Goal: Register for event/course

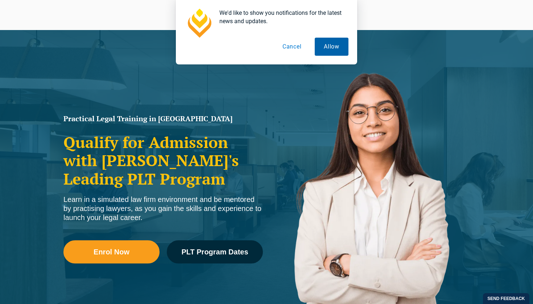
click at [325, 47] on button "Allow" at bounding box center [331, 47] width 34 height 18
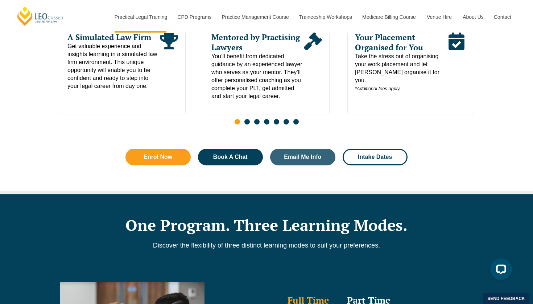
scroll to position [435, 0]
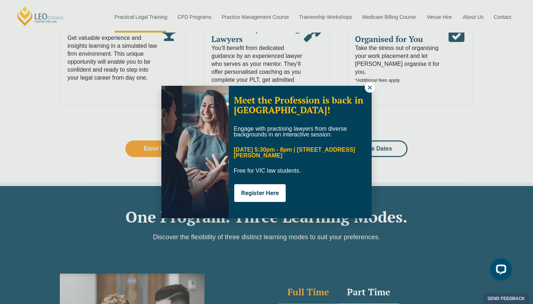
click at [370, 88] on icon at bounding box center [369, 87] width 4 height 4
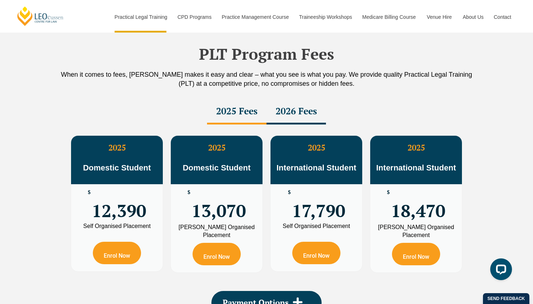
scroll to position [1279, 0]
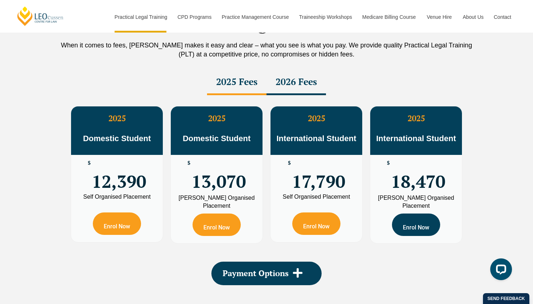
click at [405, 221] on link "Enrol Now" at bounding box center [416, 225] width 48 height 22
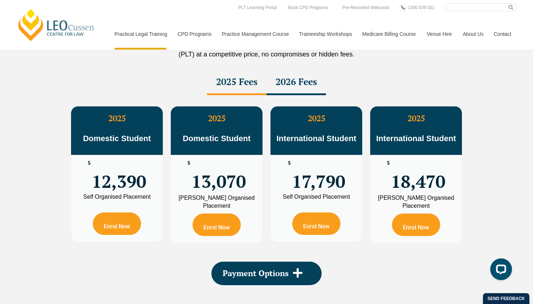
click at [402, 135] on span "International Student" at bounding box center [416, 138] width 80 height 9
click at [422, 221] on link "Enrol Now" at bounding box center [416, 225] width 48 height 22
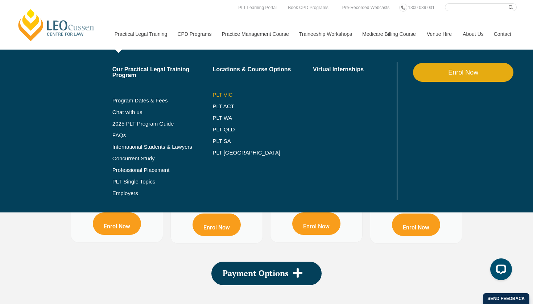
click at [217, 96] on link "PLT VIC" at bounding box center [262, 95] width 100 height 6
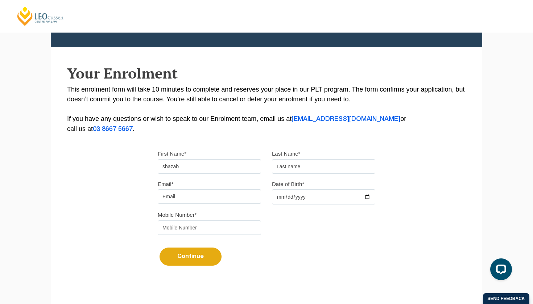
type input "shazab"
type input "cheema"
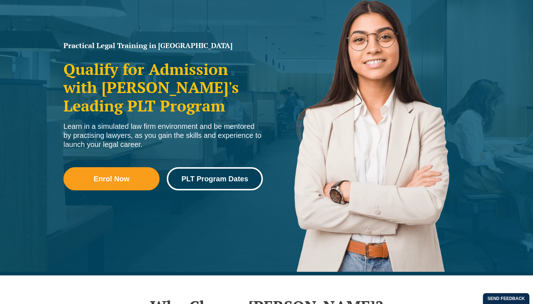
scroll to position [93, 0]
click at [221, 175] on span "PLT Program Dates" at bounding box center [214, 178] width 67 height 7
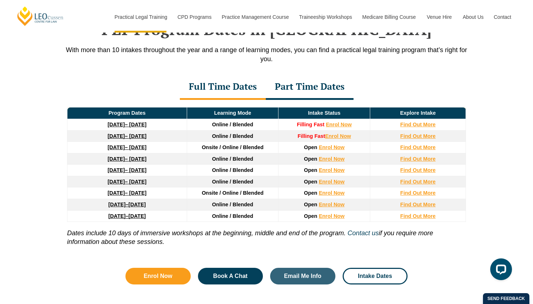
scroll to position [962, 0]
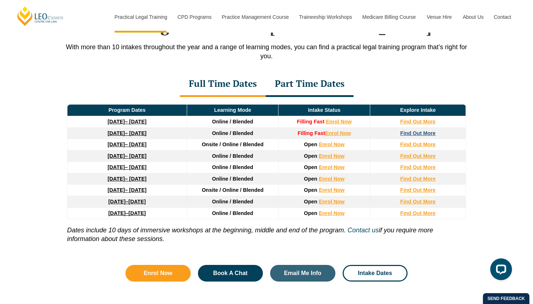
click at [415, 135] on strong "Find Out More" at bounding box center [418, 133] width 36 height 6
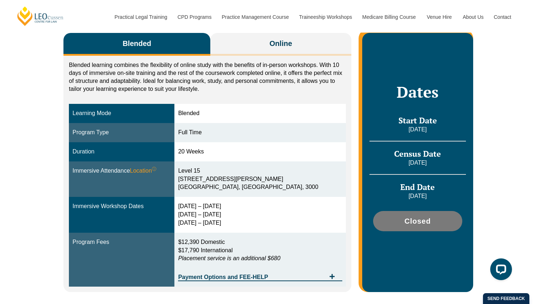
scroll to position [128, 0]
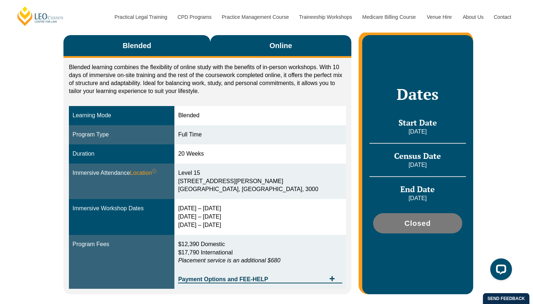
click at [269, 44] on span "Online" at bounding box center [280, 46] width 22 height 10
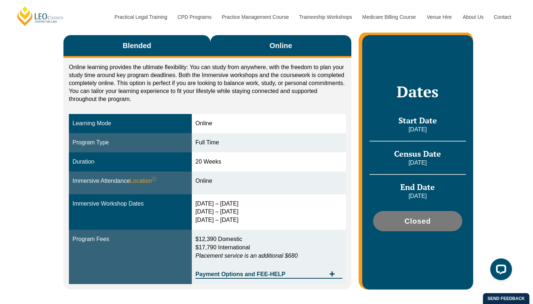
click at [154, 52] on button "Blended" at bounding box center [136, 46] width 147 height 23
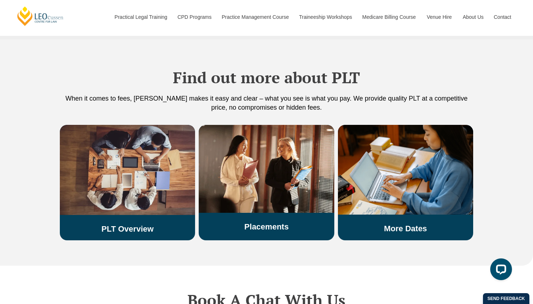
scroll to position [1204, 0]
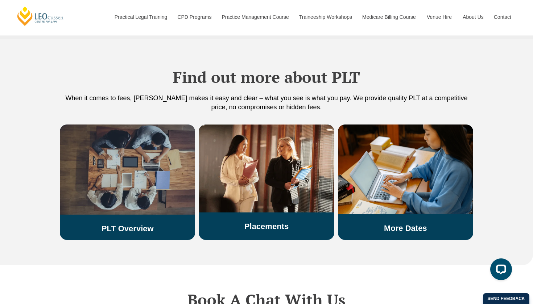
click at [148, 188] on img at bounding box center [127, 170] width 135 height 90
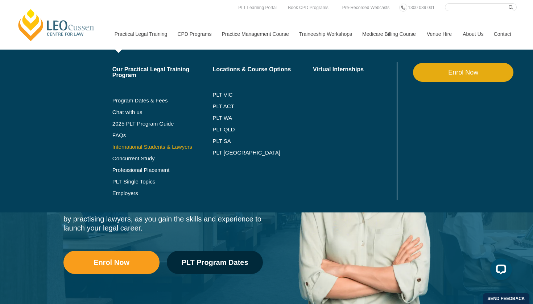
click at [138, 146] on link "International Students & Lawyers" at bounding box center [162, 147] width 100 height 6
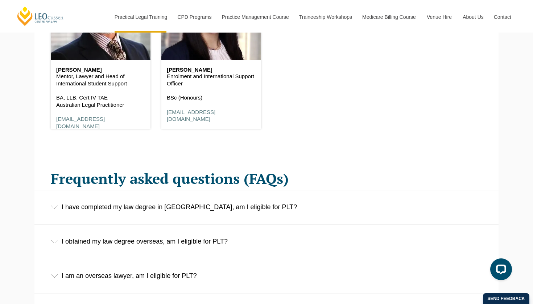
scroll to position [1031, 0]
